Goal: Task Accomplishment & Management: Use online tool/utility

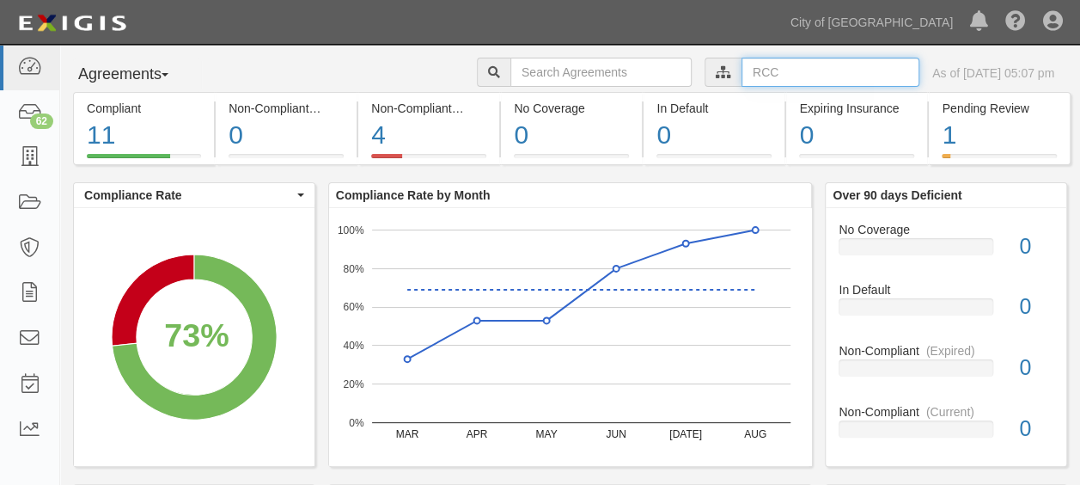
click at [782, 67] on input "text" at bounding box center [831, 72] width 178 height 29
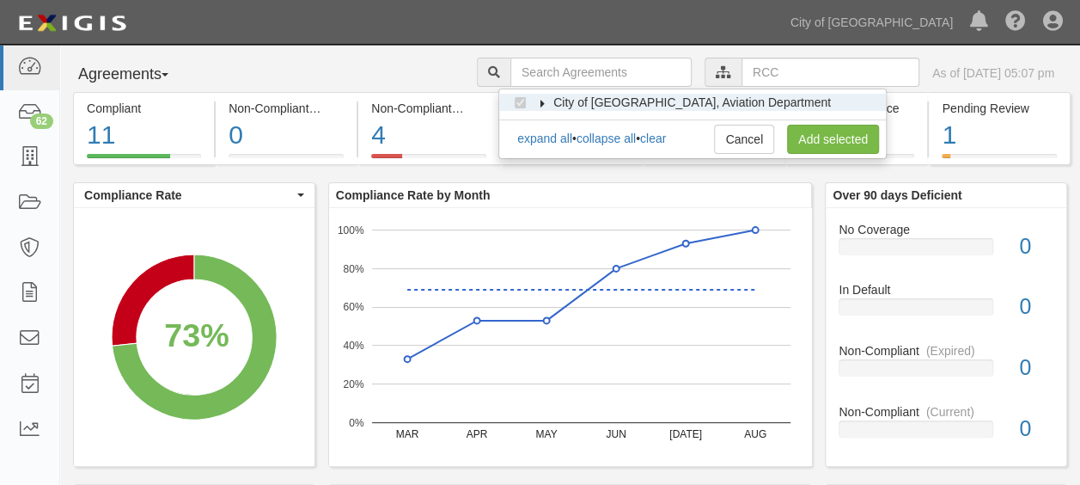
click at [538, 105] on icon at bounding box center [543, 104] width 12 height 8
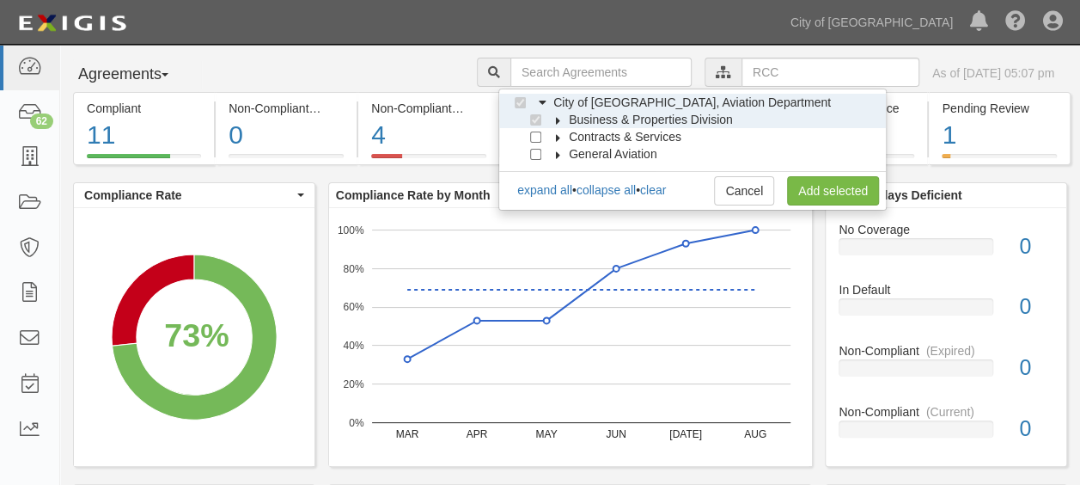
click at [559, 124] on label "Business & Properties Division" at bounding box center [640, 119] width 186 height 17
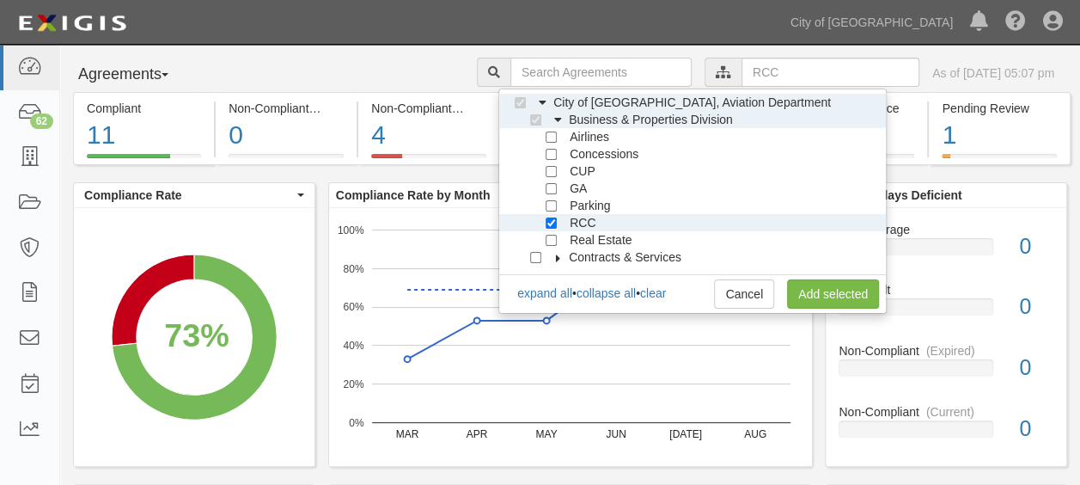
click at [559, 225] on div at bounding box center [554, 221] width 15 height 11
click at [555, 226] on input "RCC" at bounding box center [551, 222] width 11 height 11
checkbox input "false"
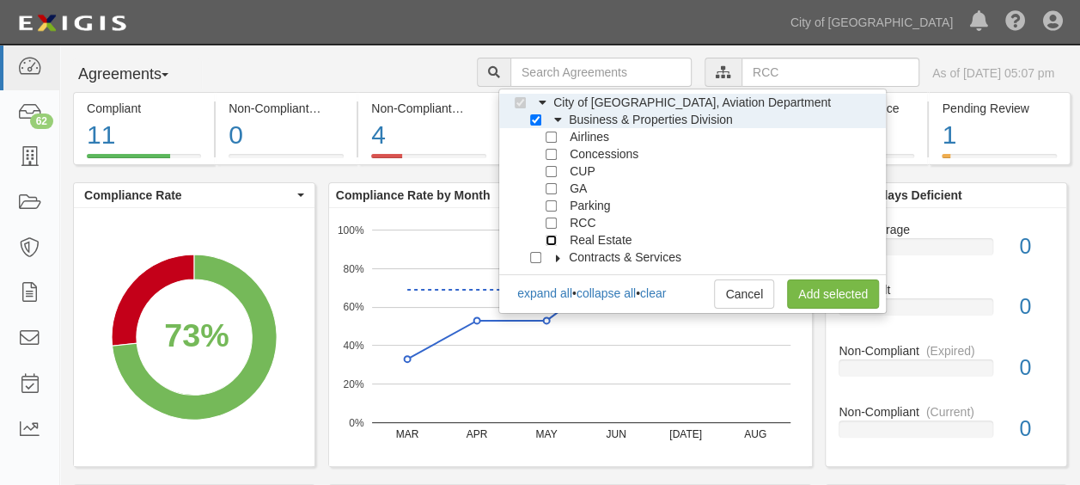
click at [555, 236] on input "Real Estate" at bounding box center [551, 240] width 11 height 11
checkbox input "true"
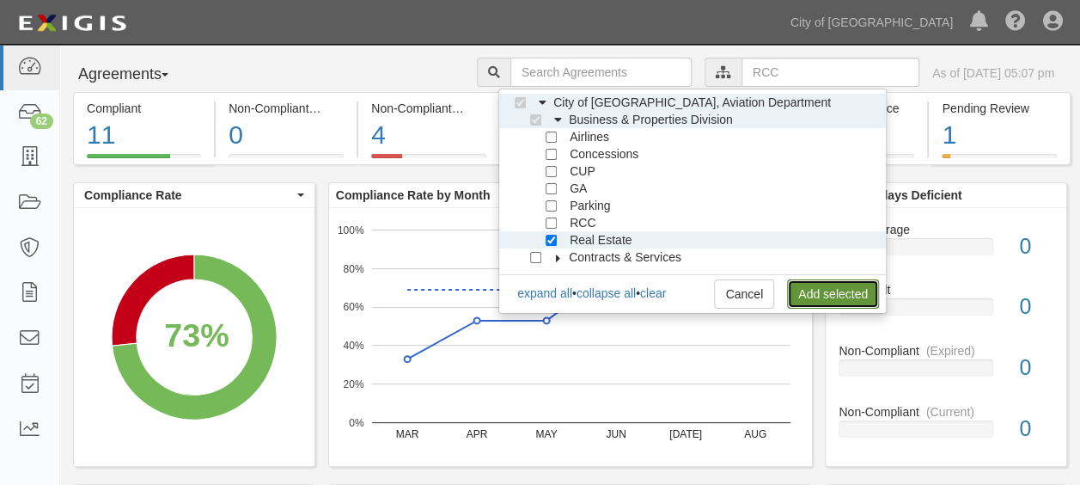
click at [830, 291] on link "Add selected" at bounding box center [833, 293] width 92 height 29
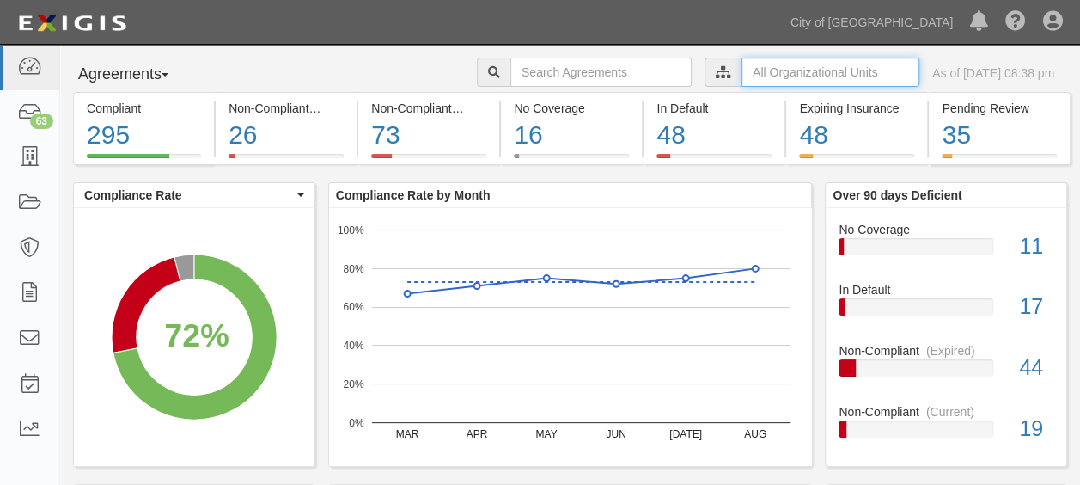
click at [789, 76] on input "text" at bounding box center [831, 72] width 178 height 29
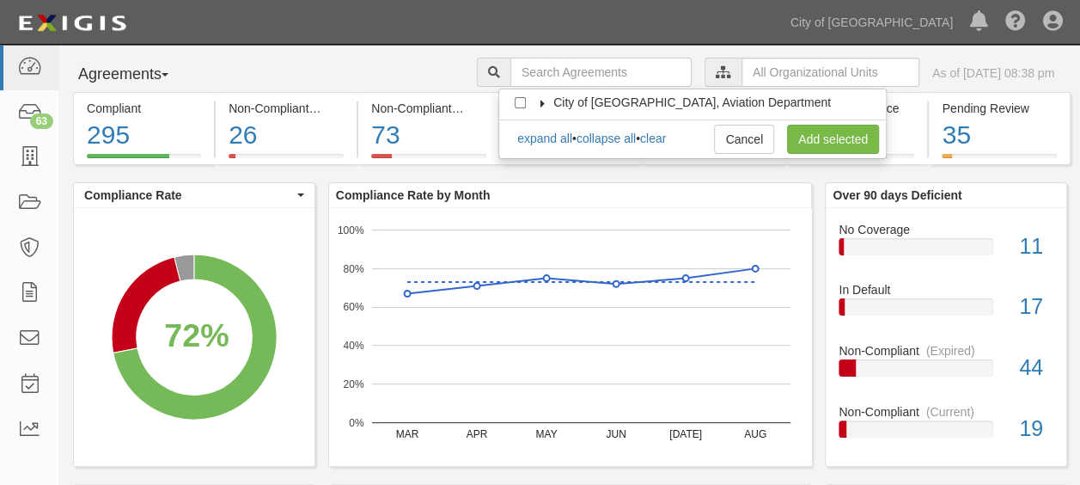
click at [540, 100] on icon at bounding box center [543, 104] width 12 height 8
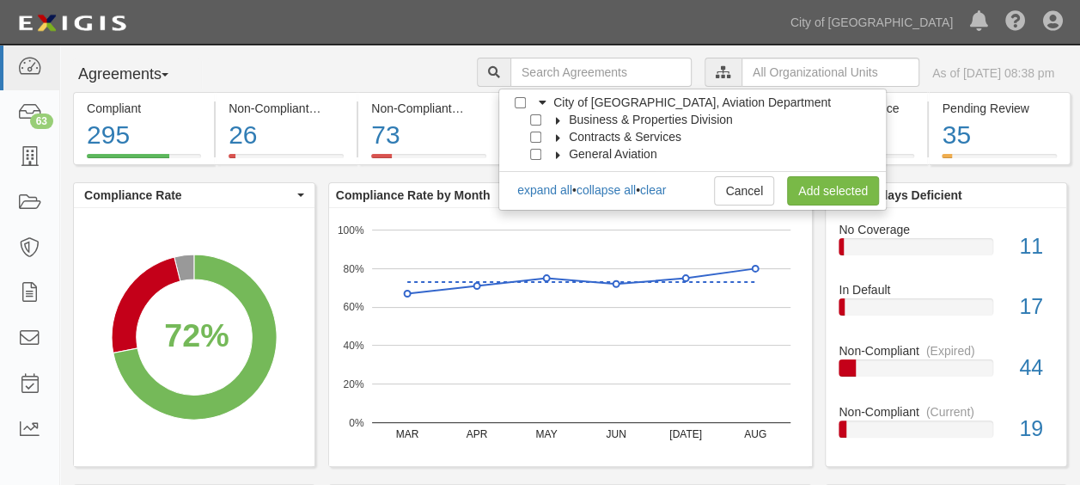
click at [553, 117] on icon at bounding box center [559, 121] width 12 height 8
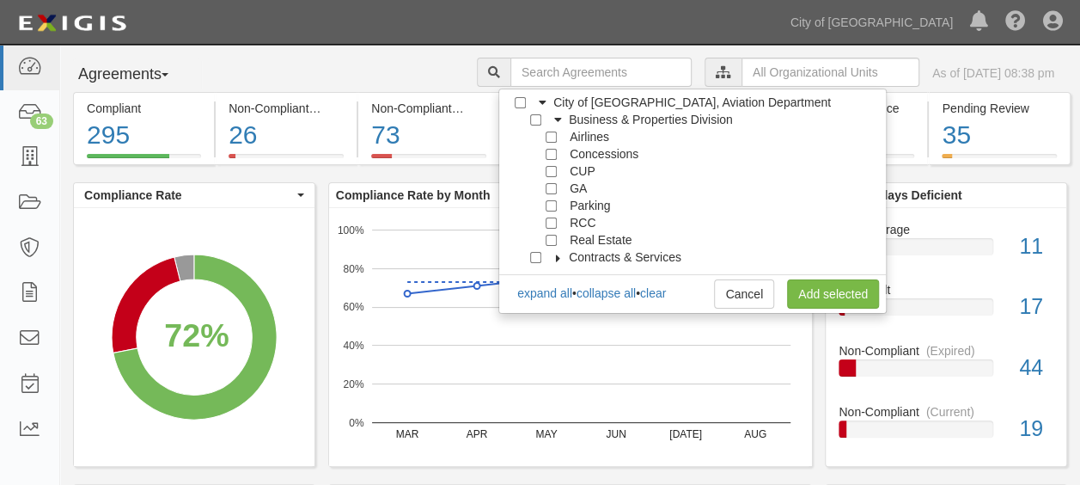
click at [585, 234] on span "Real Estate" at bounding box center [601, 240] width 62 height 14
click at [571, 237] on span "Real Estate" at bounding box center [601, 240] width 62 height 14
click at [547, 237] on input "Real Estate" at bounding box center [551, 240] width 11 height 11
checkbox input "true"
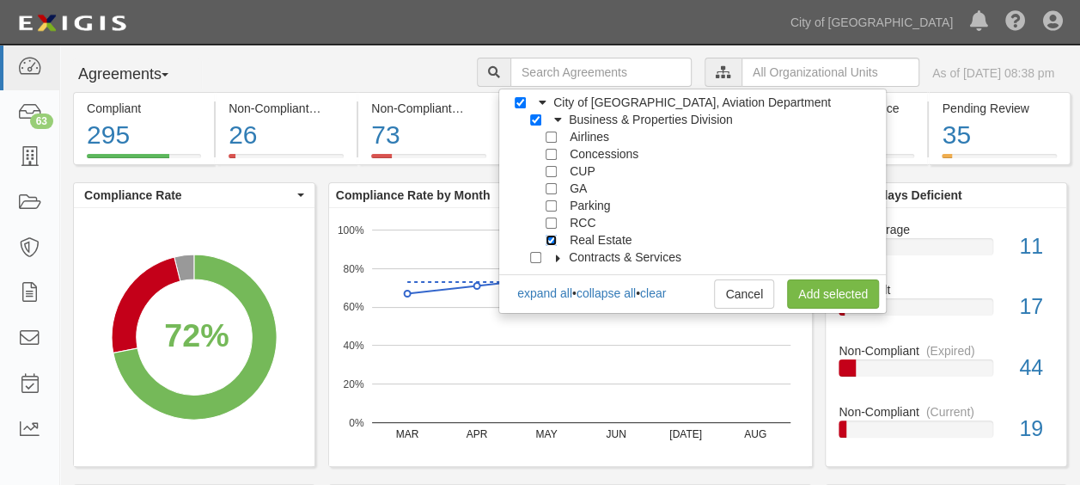
checkbox input "true"
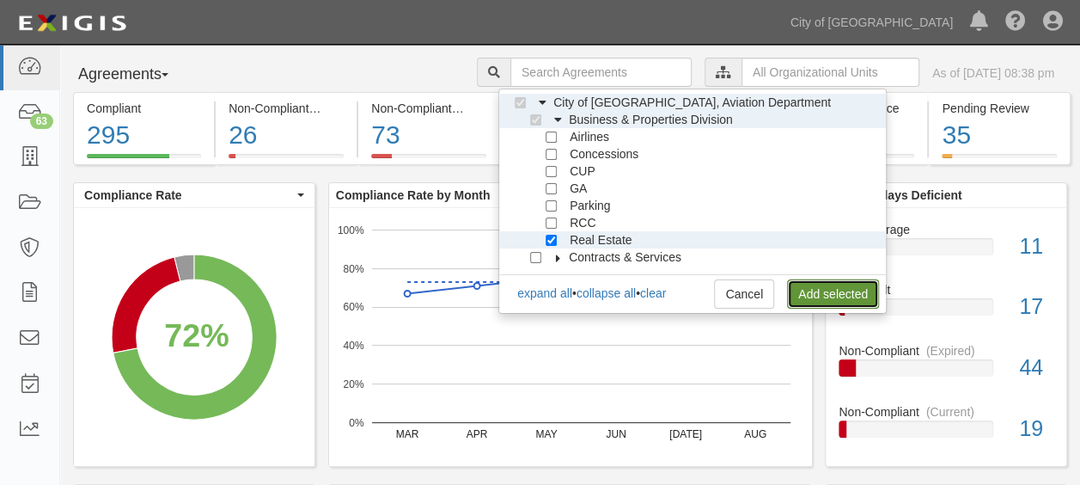
click at [797, 306] on link "Add selected" at bounding box center [833, 293] width 92 height 29
